Goal: Task Accomplishment & Management: Complete application form

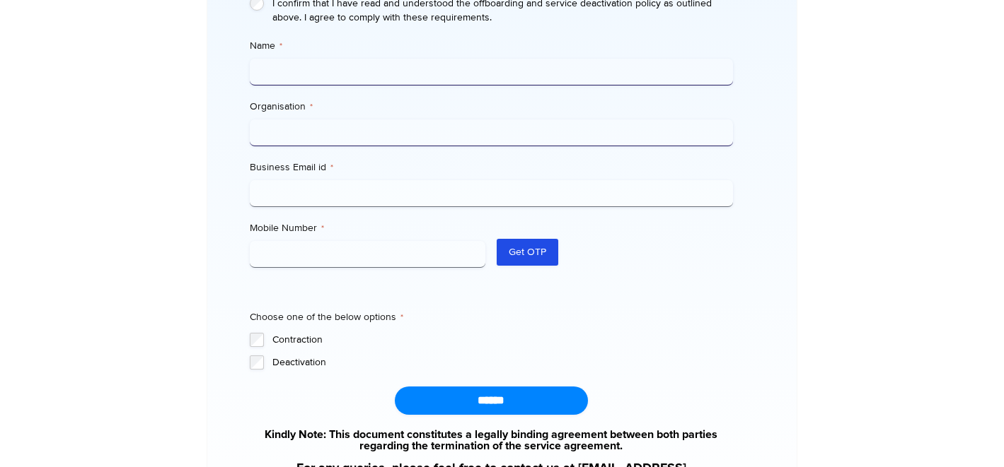
scroll to position [558, 0]
click at [301, 355] on label "Deactivation" at bounding box center [502, 362] width 460 height 14
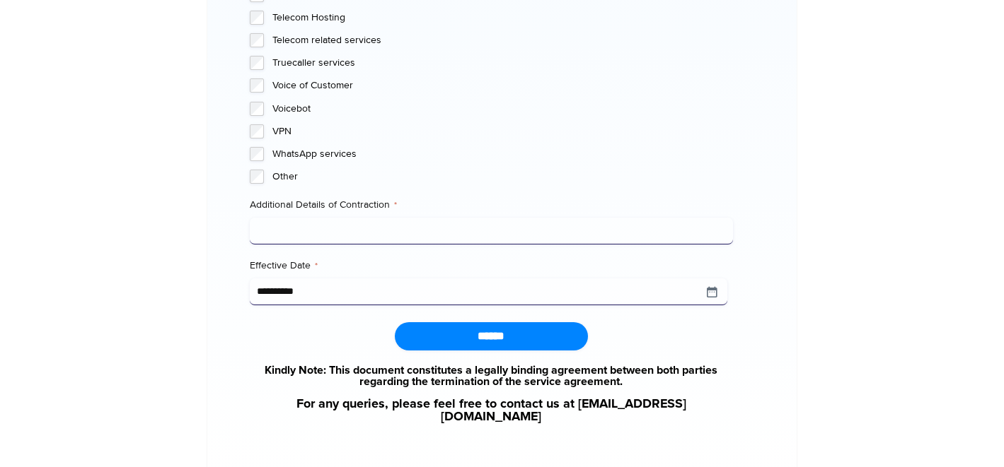
scroll to position [1477, 0]
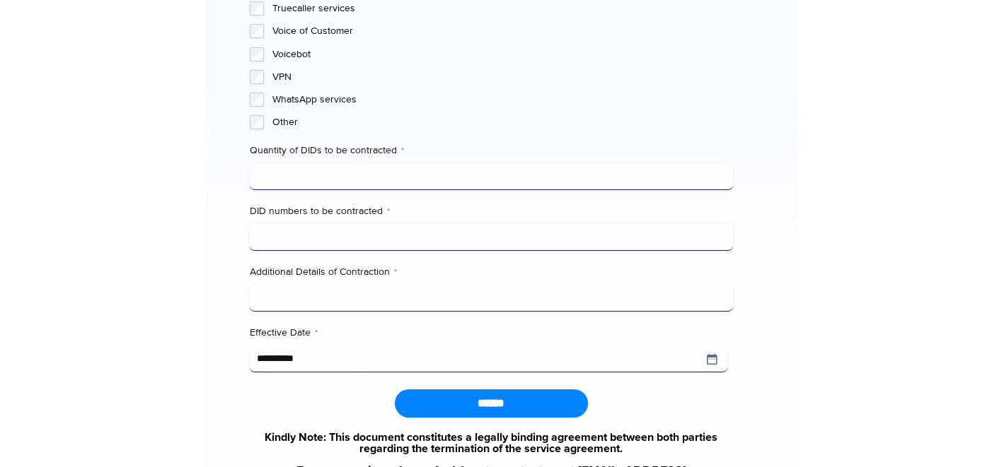
scroll to position [1486, 0]
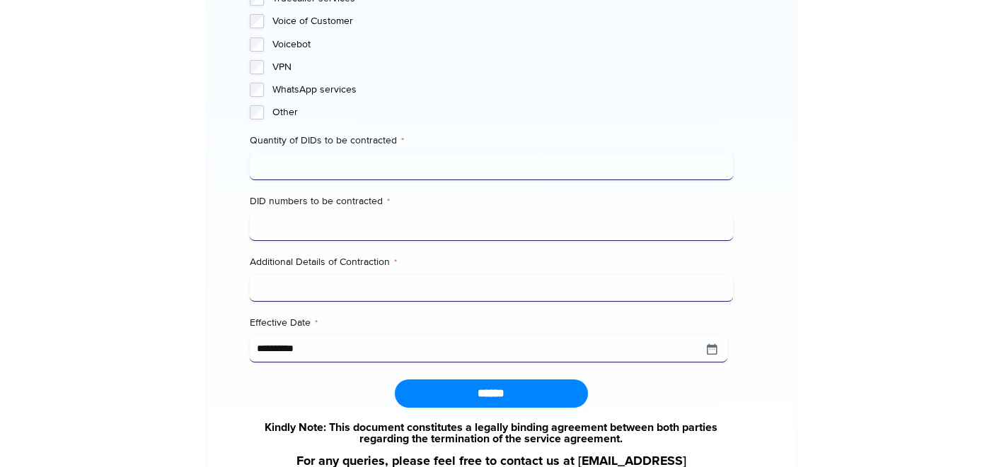
click at [355, 153] on input "Quantity of DIDs to be contracted *" at bounding box center [491, 166] width 483 height 27
type input "*"
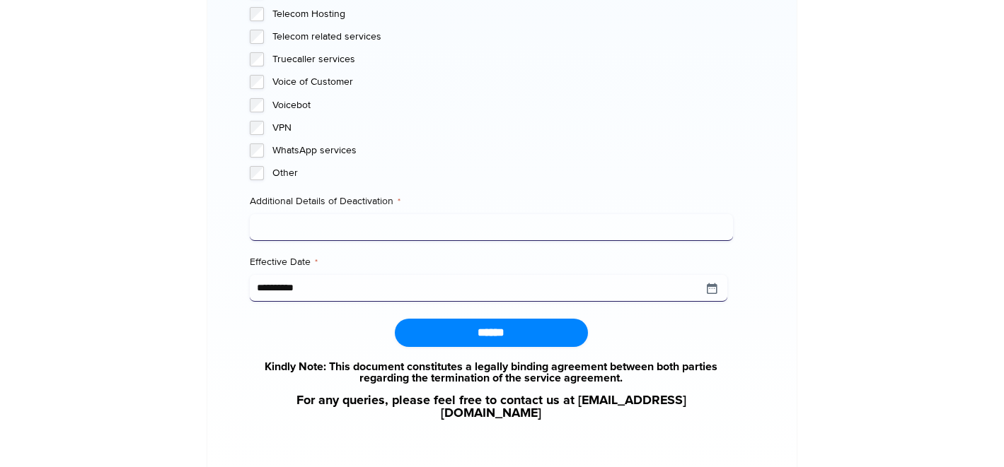
scroll to position [1431, 0]
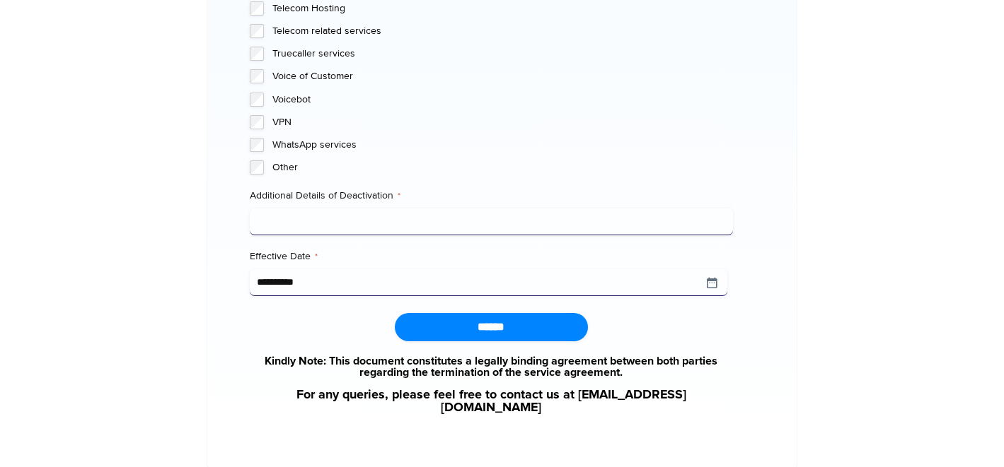
click at [361, 209] on input "Additional Details of Deactivation *" at bounding box center [491, 222] width 483 height 27
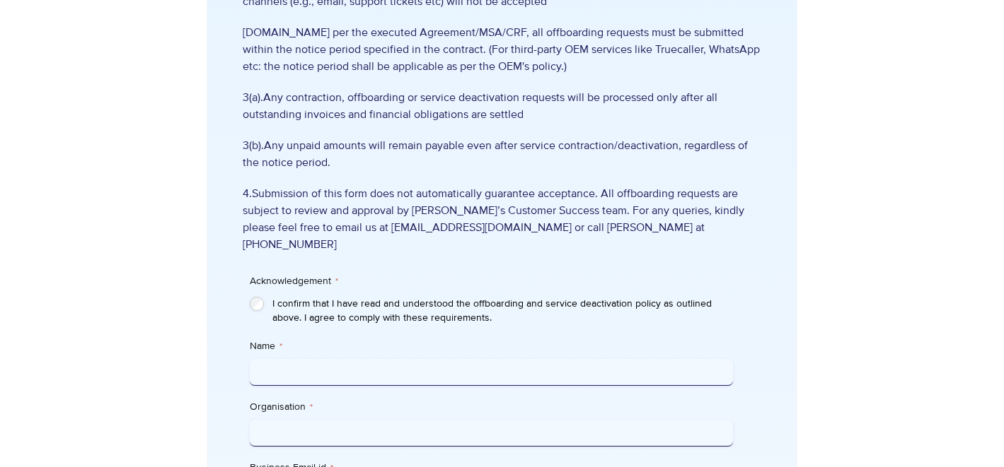
scroll to position [0, 0]
